Goal: Task Accomplishment & Management: Complete application form

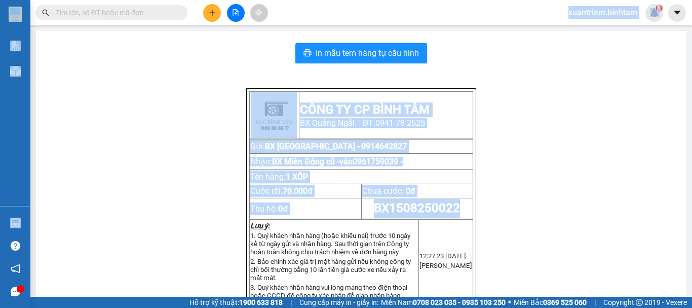
click at [210, 14] on icon "plus" at bounding box center [212, 12] width 7 height 7
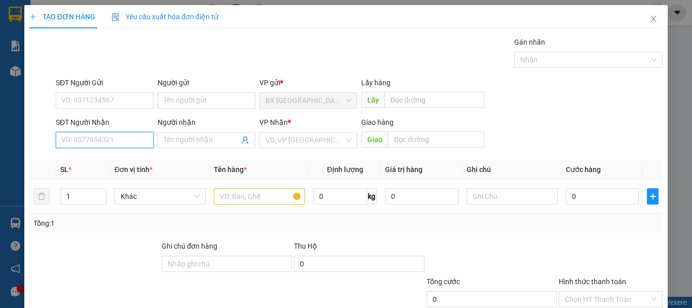
click at [106, 133] on input "SĐT Người Nhận" at bounding box center [105, 140] width 98 height 16
click at [80, 141] on input "0931148125" at bounding box center [105, 140] width 98 height 16
click at [123, 144] on input "0931548125" at bounding box center [105, 140] width 98 height 16
click at [122, 148] on div "SĐT Người Nhận 0931548125 0931548125" at bounding box center [105, 134] width 98 height 35
click at [121, 139] on input "0931548125" at bounding box center [105, 140] width 98 height 16
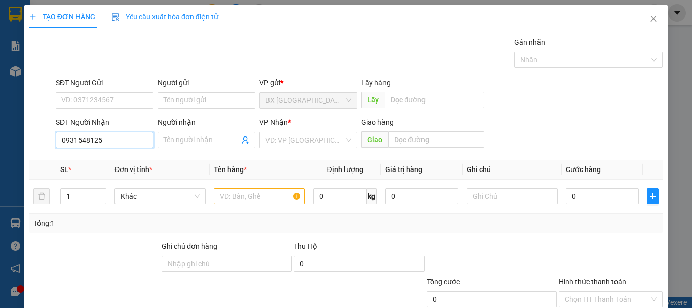
click at [121, 139] on input "0931548125" at bounding box center [105, 140] width 98 height 16
click at [71, 139] on input "0931548125" at bounding box center [105, 140] width 98 height 16
click at [73, 137] on input "0931548125" at bounding box center [105, 140] width 98 height 16
click at [80, 141] on input "09321548125" at bounding box center [105, 140] width 98 height 16
type input "0932548125"
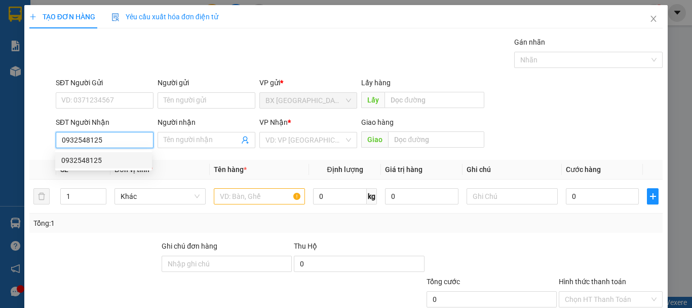
drag, startPoint x: 105, startPoint y: 133, endPoint x: 110, endPoint y: 158, distance: 25.3
click at [105, 133] on input "0932548125" at bounding box center [105, 140] width 98 height 16
click at [109, 165] on div "0932548125" at bounding box center [103, 160] width 85 height 11
type input "170.000"
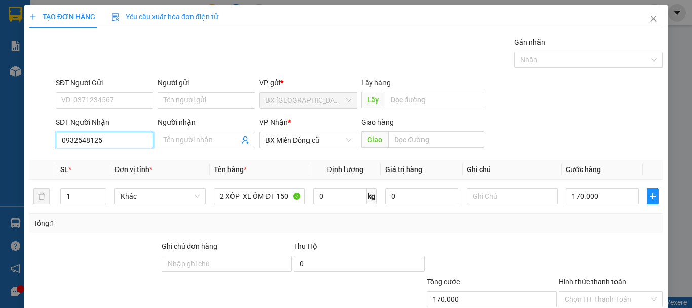
scroll to position [67, 0]
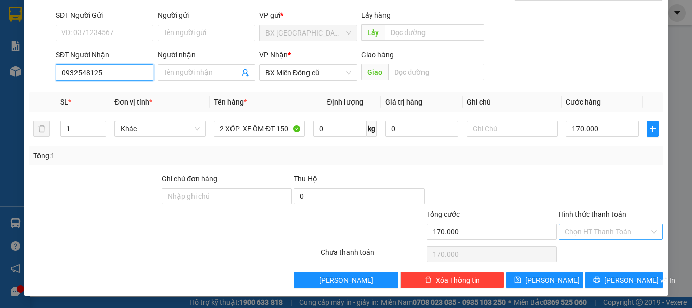
type input "0932548125"
click at [587, 229] on input "Hình thức thanh toán" at bounding box center [607, 231] width 85 height 15
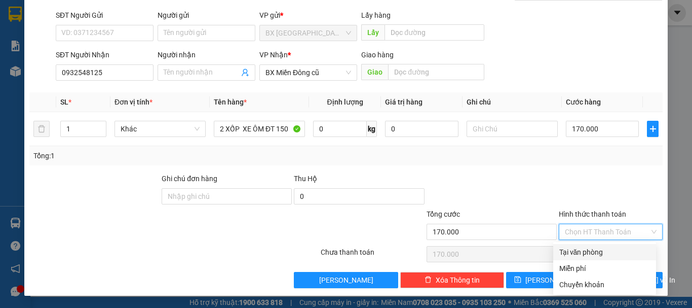
click at [595, 247] on div "Tại văn phòng" at bounding box center [605, 251] width 91 height 11
type input "0"
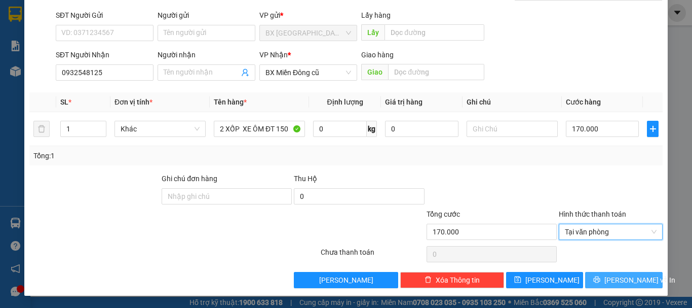
click at [608, 279] on button "[PERSON_NAME] và In" at bounding box center [624, 280] width 78 height 16
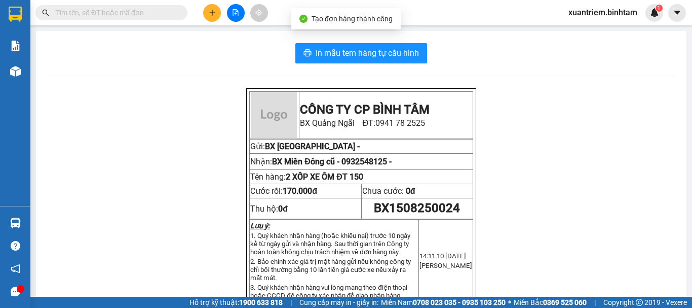
click at [321, 36] on div "In mẫu tem hàng tự cấu hình CÔNG TY CP BÌNH TÂM [GEOGRAPHIC_DATA]: 0941 78 2525…" at bounding box center [361, 299] width 651 height 537
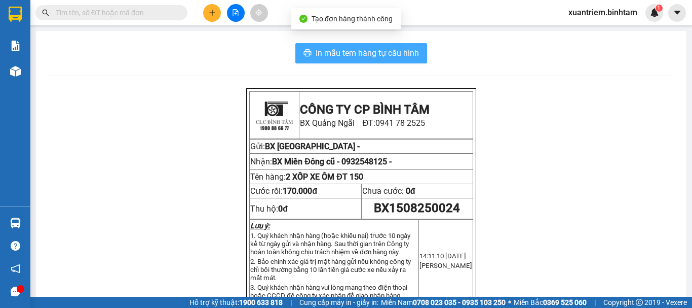
click at [323, 44] on button "In mẫu tem hàng tự cấu hình" at bounding box center [362, 53] width 132 height 20
click at [353, 51] on span "In mẫu tem hàng tự cấu hình" at bounding box center [367, 53] width 103 height 13
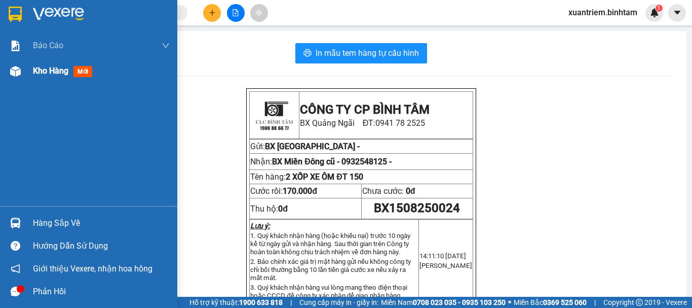
click at [47, 75] on span "Kho hàng" at bounding box center [50, 71] width 35 height 10
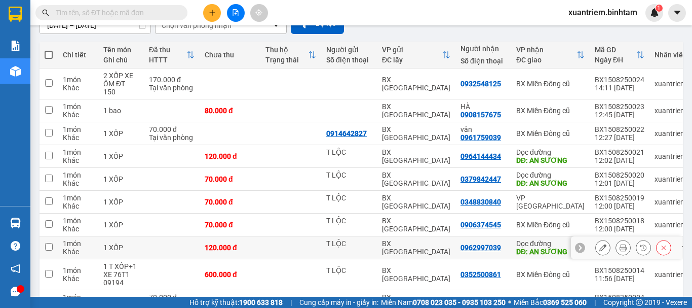
scroll to position [163, 0]
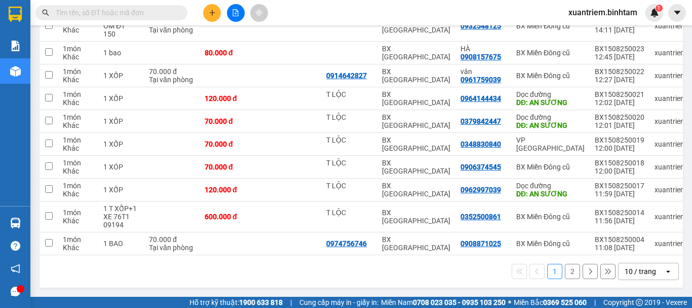
click at [566, 271] on button "2" at bounding box center [572, 271] width 15 height 15
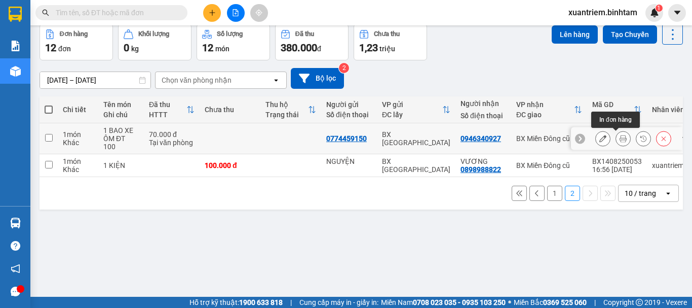
click at [620, 137] on icon at bounding box center [623, 138] width 7 height 7
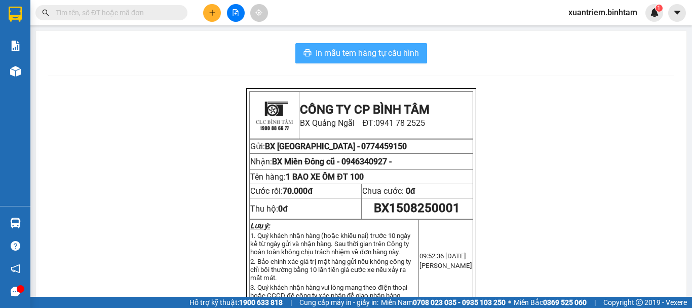
click at [377, 44] on button "In mẫu tem hàng tự cấu hình" at bounding box center [362, 53] width 132 height 20
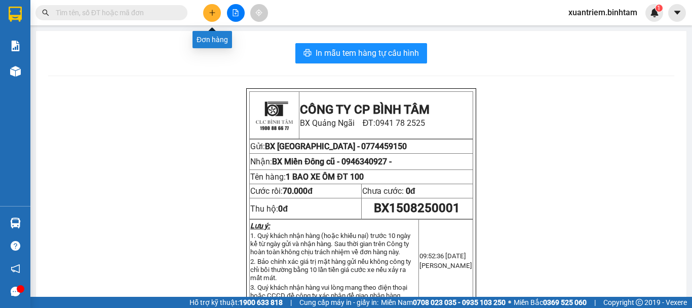
click at [211, 15] on icon "plus" at bounding box center [212, 12] width 7 height 7
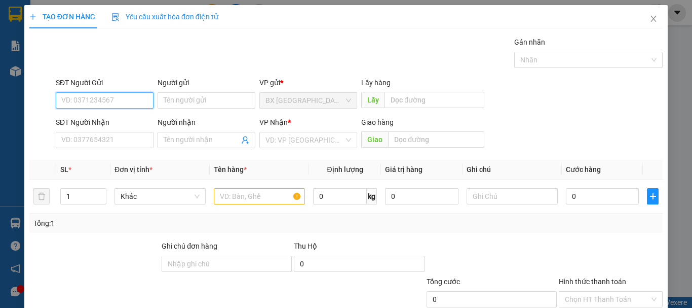
click at [111, 98] on input "SĐT Người Gửi" at bounding box center [105, 100] width 98 height 16
type input "0967110600"
click at [108, 118] on div "0967110600" at bounding box center [103, 120] width 85 height 11
type input "0909161684"
type input "70.000"
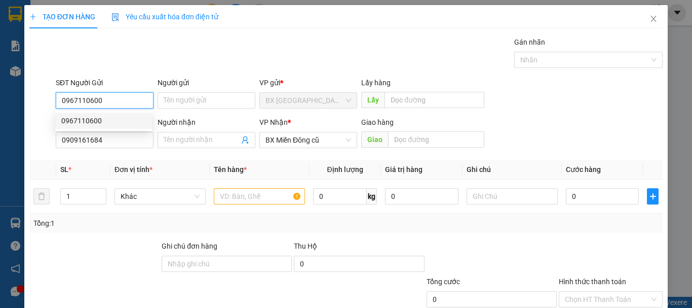
type input "70.000"
type input "0967110600"
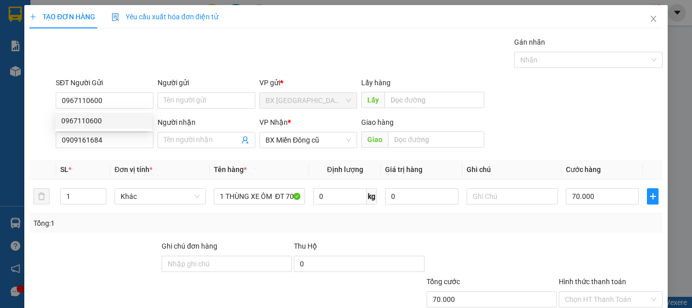
click at [118, 149] on div "SĐT Người Nhận 0909161684" at bounding box center [105, 134] width 98 height 35
click at [129, 141] on input "0909161684" at bounding box center [105, 140] width 98 height 16
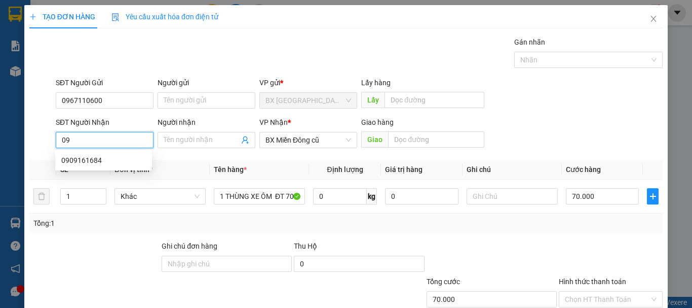
type input "0"
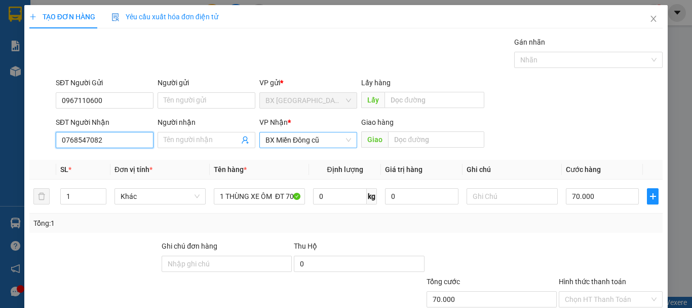
click at [326, 145] on span "BX Miền Đông cũ" at bounding box center [309, 139] width 86 height 15
type input "0768547082"
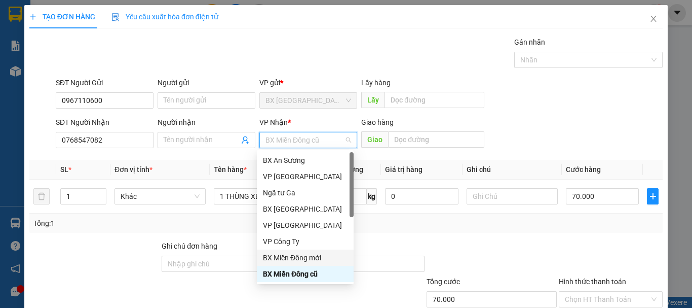
scroll to position [32, 0]
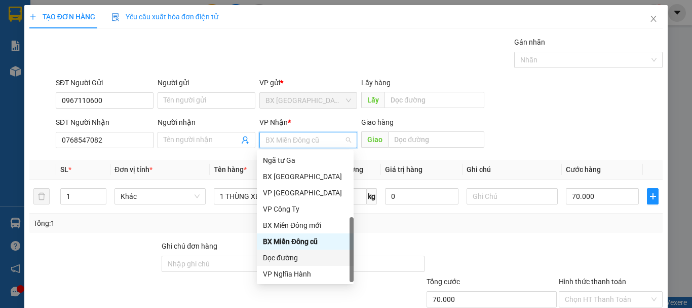
click at [312, 256] on div "Dọc đường" at bounding box center [305, 257] width 85 height 11
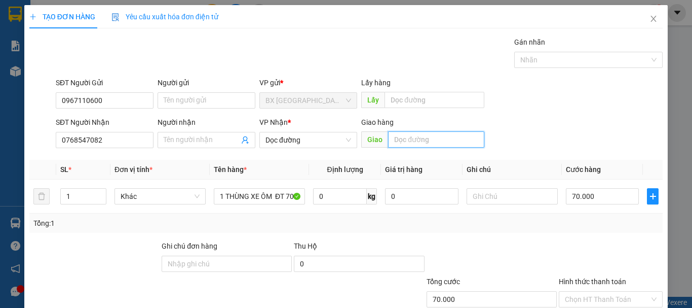
click at [413, 146] on input "text" at bounding box center [436, 139] width 96 height 16
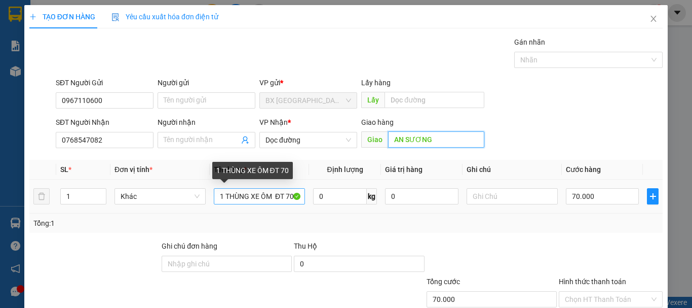
type input "AN SƯƠNG"
drag, startPoint x: 250, startPoint y: 198, endPoint x: 320, endPoint y: 197, distance: 70.5
click at [320, 197] on tr "1 Khác 1 THÙNG XE ÔM ĐT 70 0 kg 0 70.000" at bounding box center [346, 196] width 634 height 34
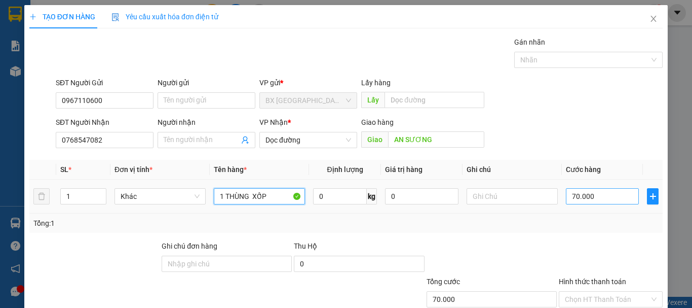
type input "1 THÙNG XỐP"
click at [622, 204] on input "70.000" at bounding box center [602, 196] width 73 height 16
type input "5"
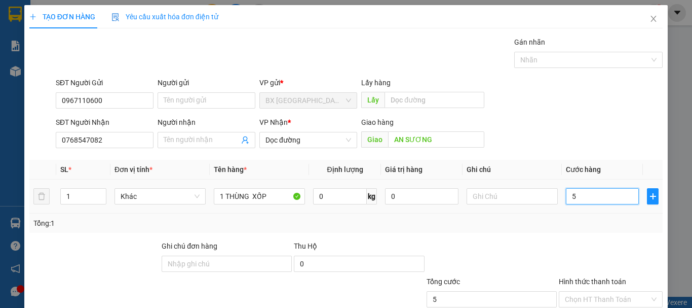
type input "50"
type input "500"
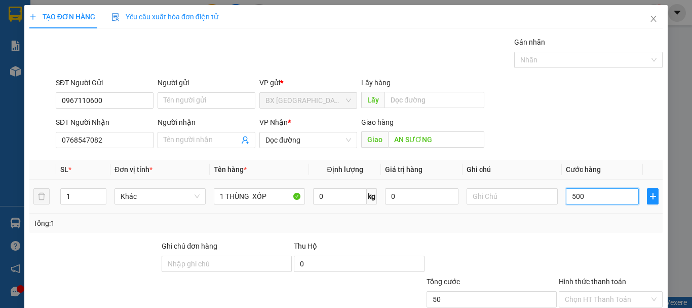
type input "500"
type input "5.000"
type input "50.000"
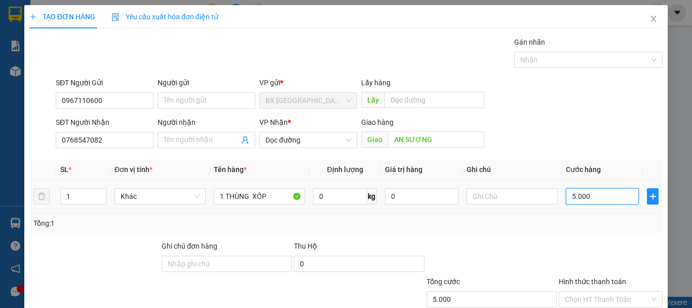
type input "50.000"
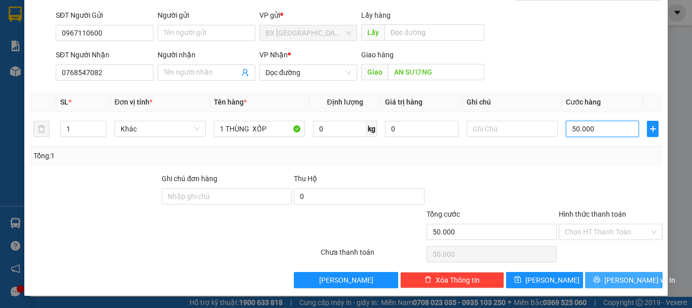
type input "50.000"
click at [609, 281] on span "[PERSON_NAME] và In" at bounding box center [640, 279] width 71 height 11
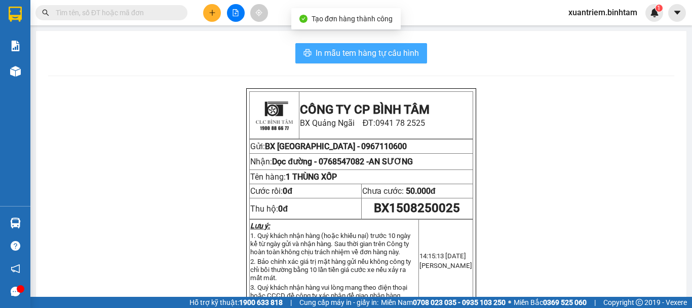
click at [342, 62] on button "In mẫu tem hàng tự cấu hình" at bounding box center [362, 53] width 132 height 20
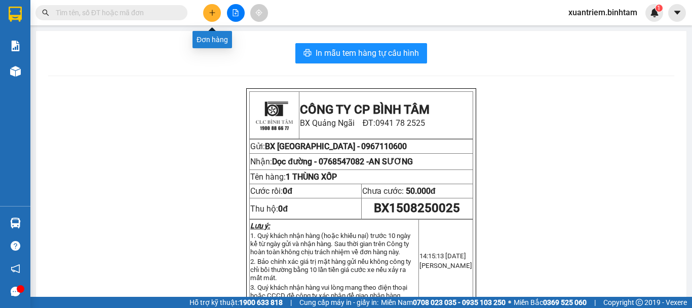
click at [214, 12] on icon "plus" at bounding box center [212, 12] width 7 height 7
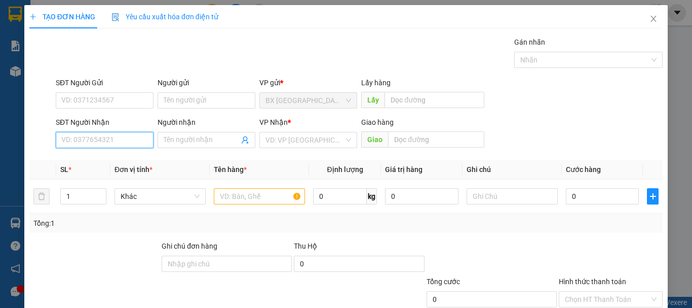
click at [72, 137] on input "SĐT Người Nhận" at bounding box center [105, 140] width 98 height 16
type input "0335866826"
click at [122, 165] on div "0335866826" at bounding box center [103, 160] width 85 height 11
type input "200.000"
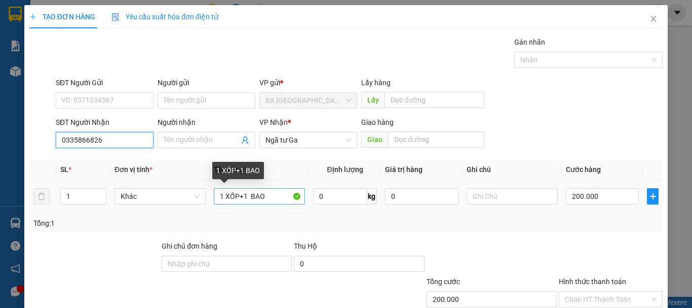
type input "0335866826"
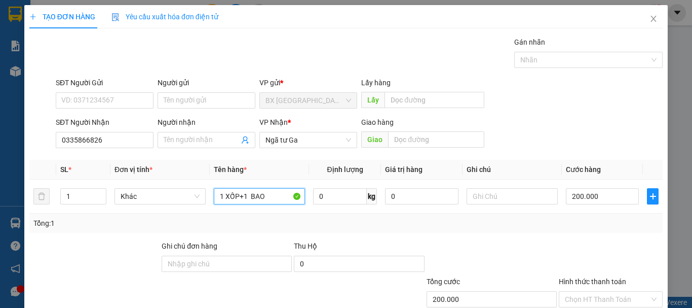
drag, startPoint x: 265, startPoint y: 197, endPoint x: 220, endPoint y: 222, distance: 51.1
click at [220, 222] on div "SL * Đơn vị tính * Tên hàng * Định lượng Giá trị hàng Ghi chú Cước hàng 1 Khác …" at bounding box center [346, 196] width 634 height 73
click at [220, 222] on div "Tổng: 1" at bounding box center [150, 222] width 235 height 11
drag, startPoint x: 275, startPoint y: 190, endPoint x: 205, endPoint y: 213, distance: 73.9
click at [207, 213] on div "SL * Đơn vị tính * Tên hàng * Định lượng Giá trị hàng Ghi chú Cước hàng 1 Khác …" at bounding box center [346, 196] width 634 height 73
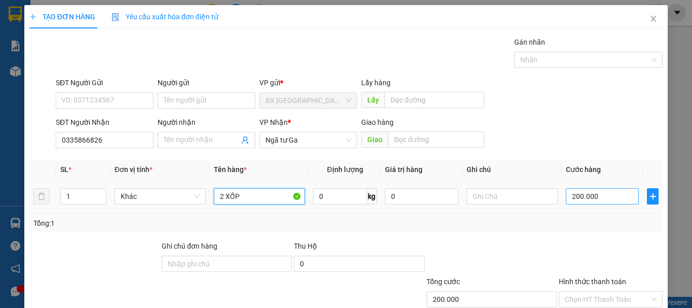
type input "2 XỐP"
click at [606, 194] on input "200.000" at bounding box center [602, 196] width 73 height 16
type input "1"
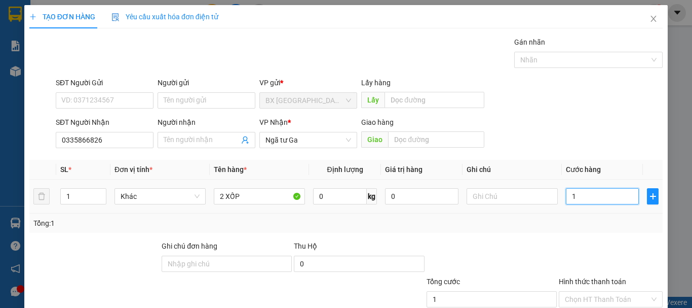
type input "17"
type input "170"
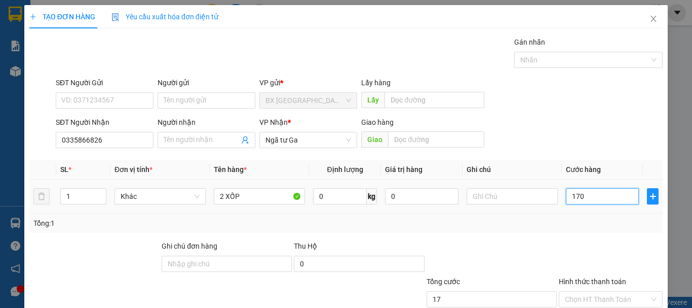
type input "170"
type input "1.700"
type input "17.000"
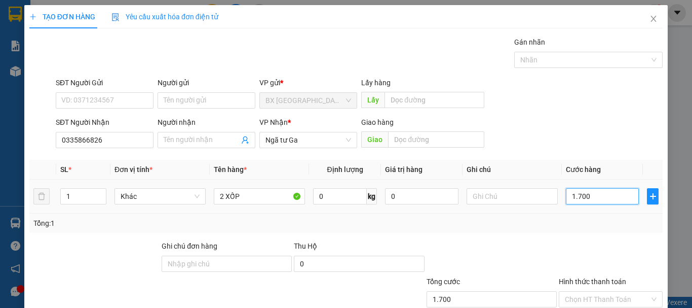
type input "17.000"
type input "170.000"
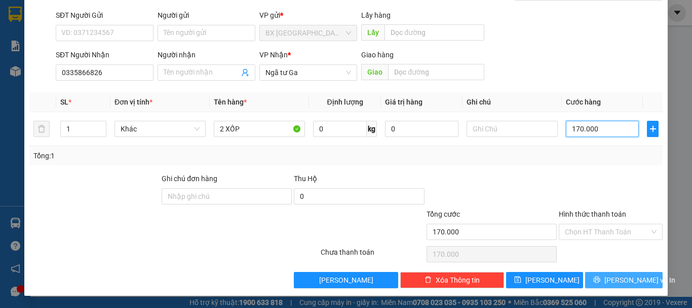
type input "170.000"
click at [594, 275] on button "[PERSON_NAME] và In" at bounding box center [624, 280] width 78 height 16
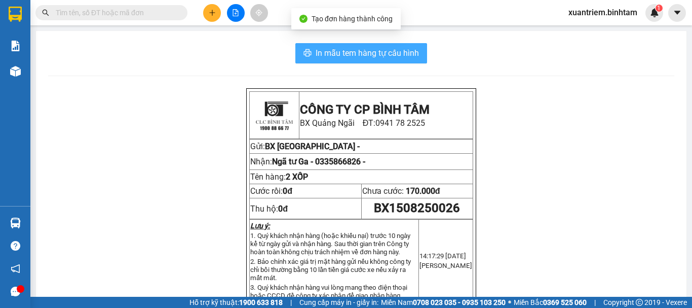
drag, startPoint x: 323, startPoint y: 57, endPoint x: 330, endPoint y: 52, distance: 8.3
click at [324, 57] on span "In mẫu tem hàng tự cấu hình" at bounding box center [367, 53] width 103 height 13
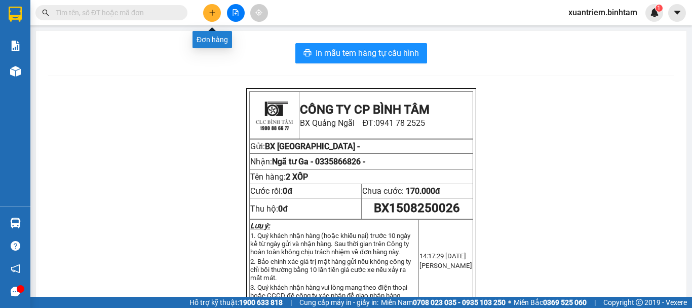
click at [211, 12] on icon "plus" at bounding box center [212, 12] width 7 height 7
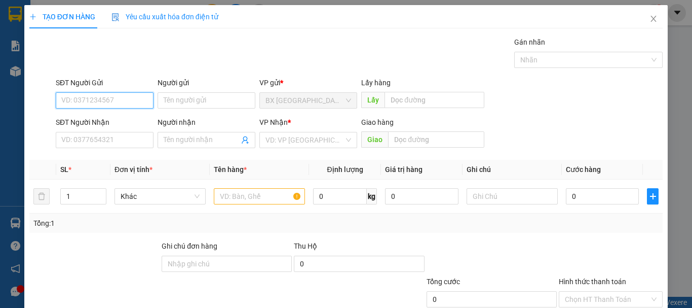
click at [128, 100] on input "SĐT Người Gửi" at bounding box center [105, 100] width 98 height 16
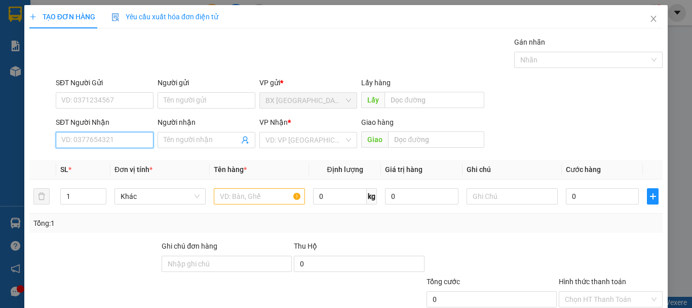
click at [114, 140] on input "SĐT Người Nhận" at bounding box center [105, 140] width 98 height 16
type input "0937912756"
click at [106, 141] on input "0937912756" at bounding box center [105, 140] width 98 height 16
click at [117, 162] on div "0937912756" at bounding box center [103, 160] width 85 height 11
type input "70.000"
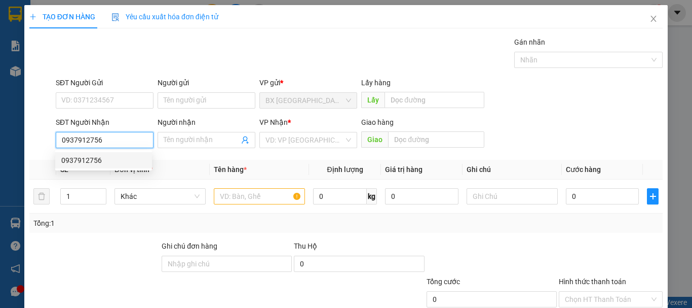
type input "70.000"
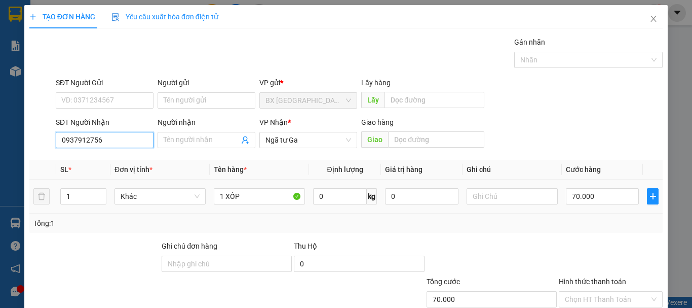
type input "0937912756"
click at [595, 187] on div "70.000" at bounding box center [602, 196] width 73 height 20
click at [142, 137] on input "0937912756" at bounding box center [105, 140] width 98 height 16
click at [125, 162] on div "0937912756" at bounding box center [103, 160] width 85 height 11
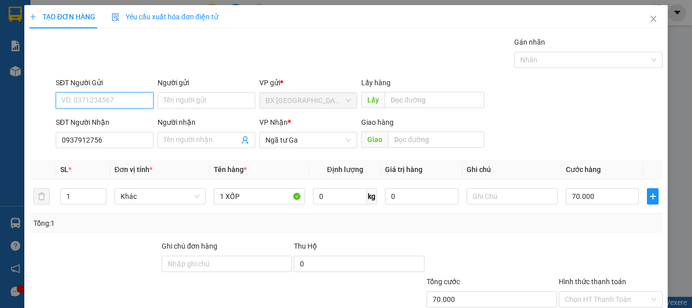
click at [117, 101] on input "SĐT Người Gửi" at bounding box center [105, 100] width 98 height 16
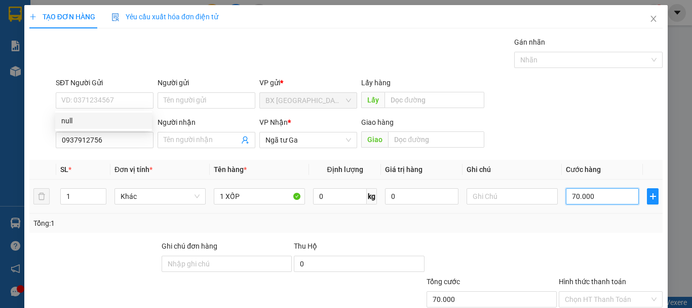
click at [603, 201] on input "70.000" at bounding box center [602, 196] width 73 height 16
type input "1"
type input "10"
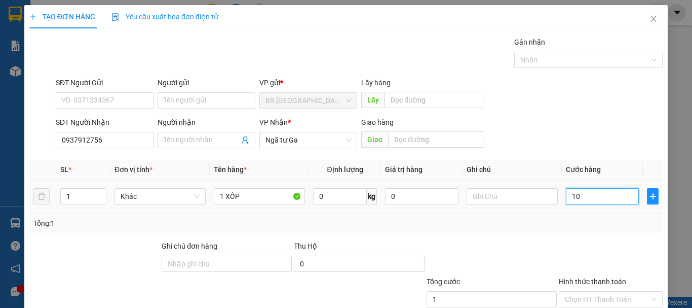
type input "10"
type input "100"
type input "1.000"
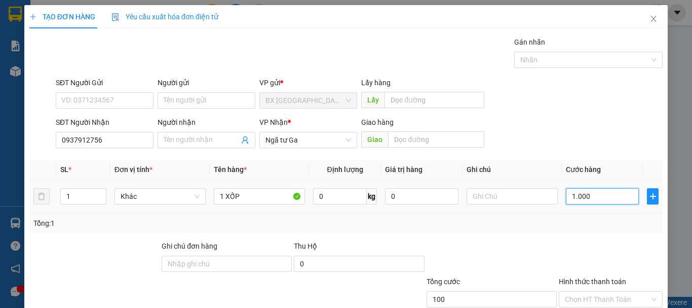
type input "1.000"
type input "10.000"
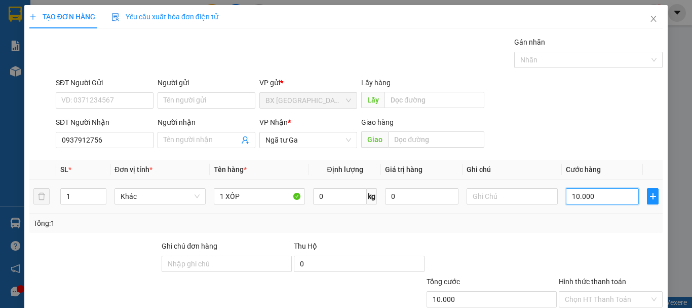
type input "100.000"
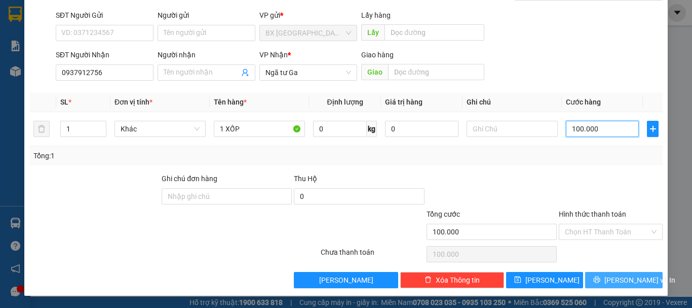
type input "100.000"
click at [610, 273] on button "[PERSON_NAME] và In" at bounding box center [624, 280] width 78 height 16
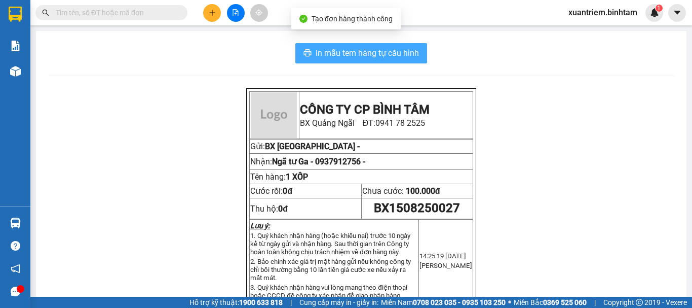
click at [329, 50] on span "In mẫu tem hàng tự cấu hình" at bounding box center [367, 53] width 103 height 13
